Goal: Task Accomplishment & Management: Manage account settings

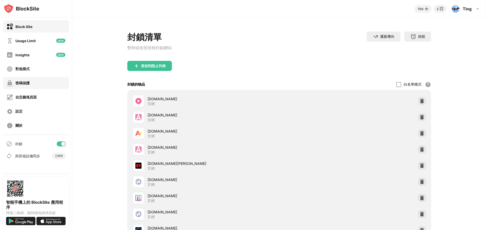
click at [30, 87] on div "密碼保護" at bounding box center [36, 83] width 66 height 12
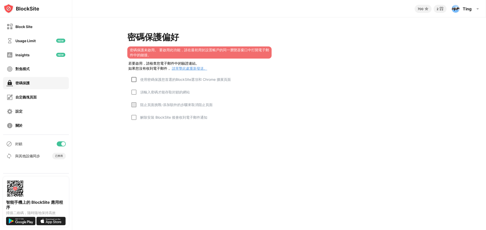
click at [133, 82] on div at bounding box center [133, 79] width 5 height 5
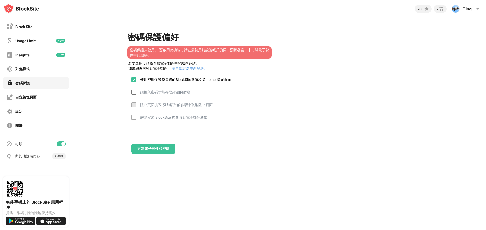
click at [135, 94] on div at bounding box center [133, 92] width 5 height 5
click at [134, 103] on div at bounding box center [133, 104] width 5 height 5
click at [132, 118] on div at bounding box center [133, 117] width 5 height 5
click at [132, 107] on img at bounding box center [134, 105] width 4 height 4
click at [132, 106] on div at bounding box center [133, 104] width 5 height 5
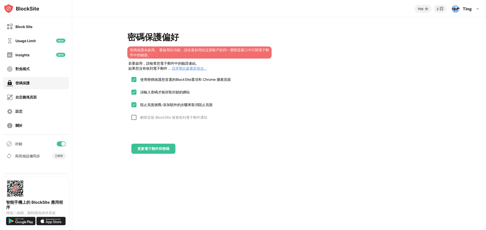
click at [134, 118] on div at bounding box center [133, 117] width 5 height 5
click at [149, 148] on div "更新電子郵件和密碼" at bounding box center [153, 149] width 32 height 4
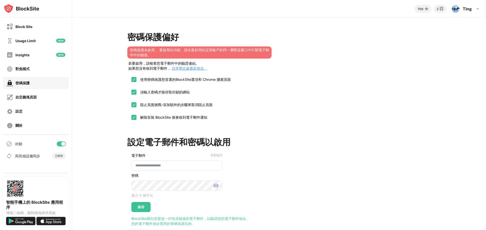
click at [163, 150] on div "設定電子郵件和密碼以啟用" at bounding box center [178, 144] width 103 height 14
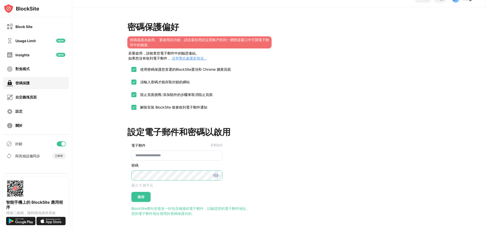
click at [127, 172] on div "**********" at bounding box center [174, 171] width 95 height 62
click at [144, 192] on div "保存" at bounding box center [140, 197] width 19 height 10
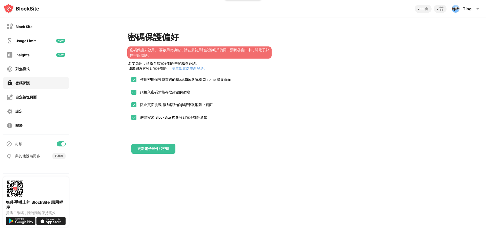
scroll to position [0, 0]
